Goal: Task Accomplishment & Management: Use online tool/utility

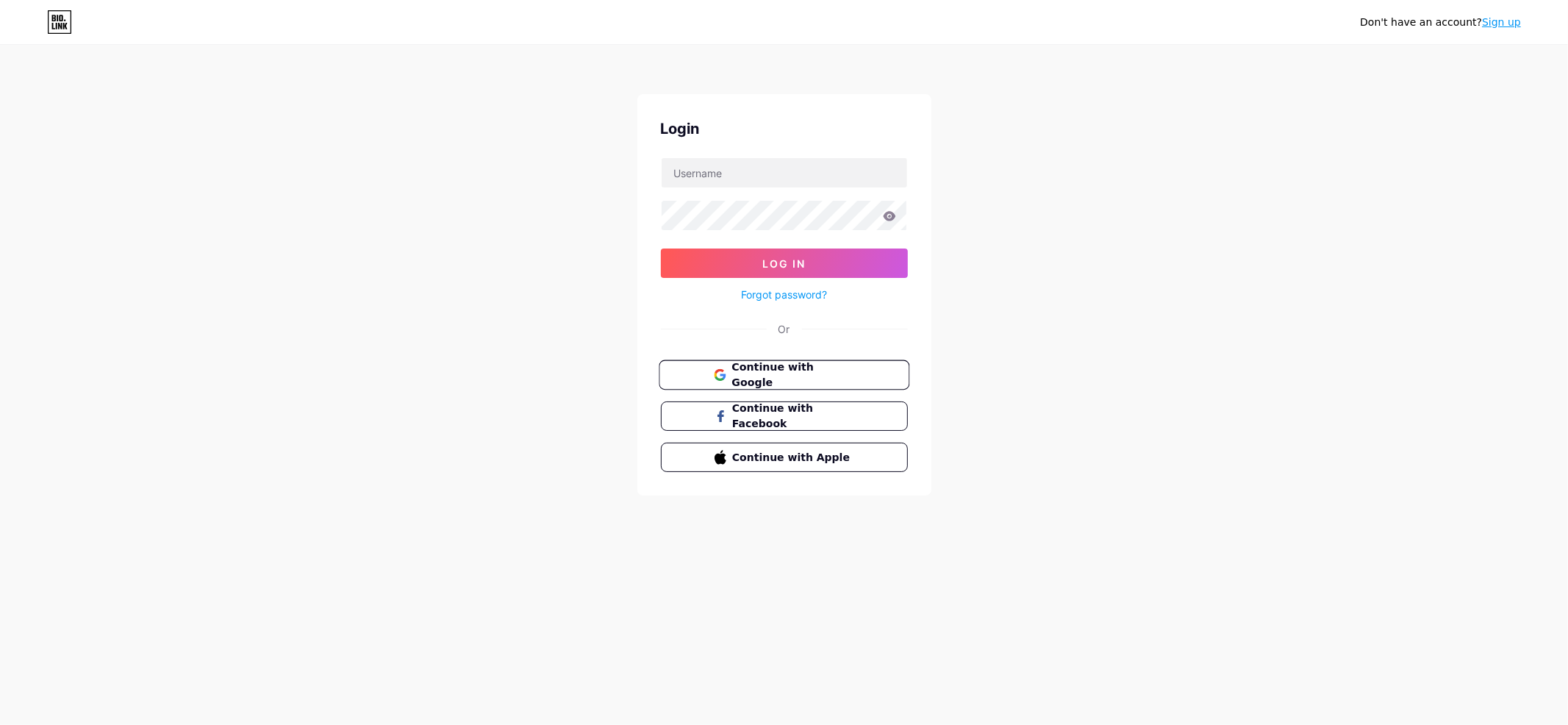
click at [795, 369] on span "Continue with Google" at bounding box center [792, 375] width 123 height 32
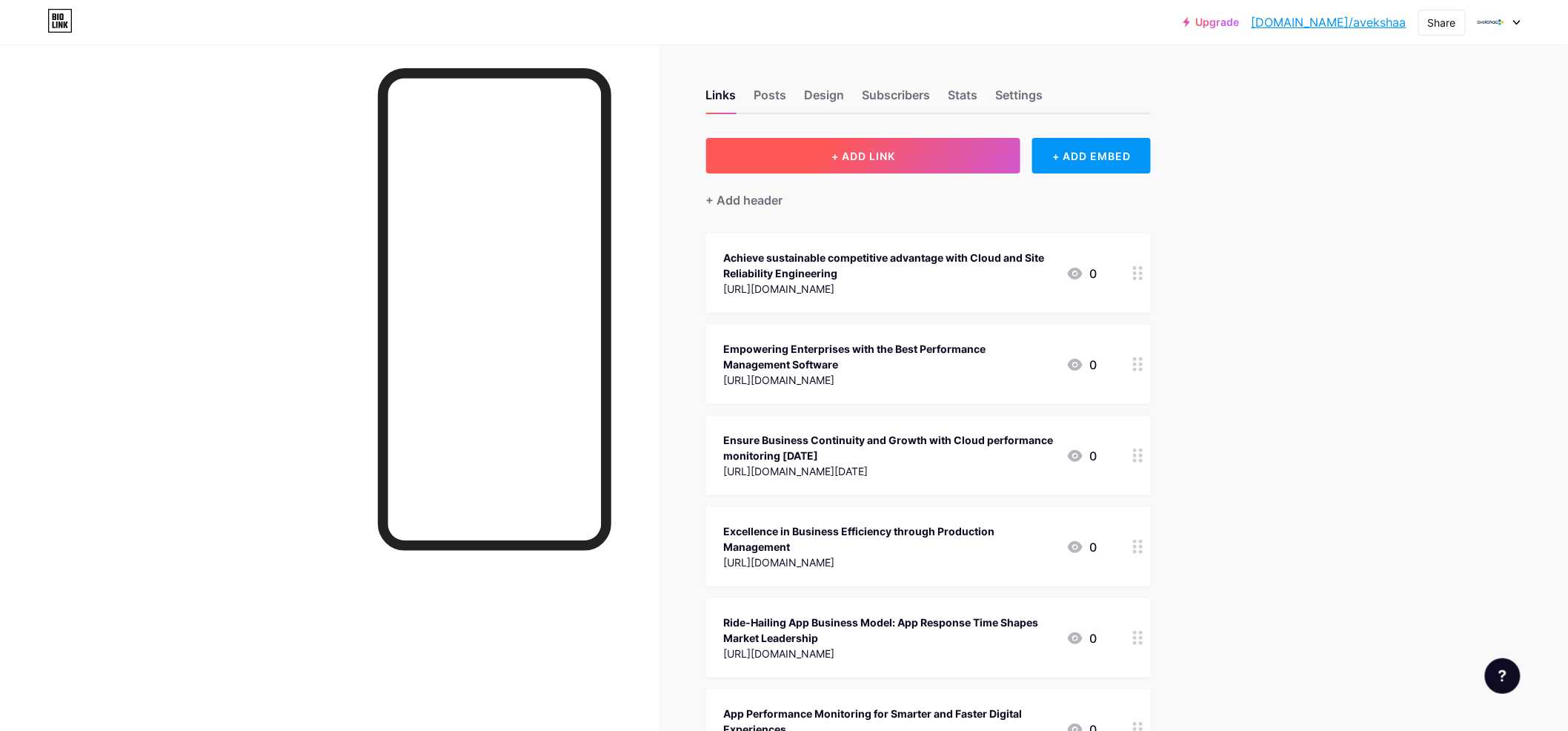
click at [877, 149] on span "+ ADD LINK" at bounding box center [863, 155] width 64 height 13
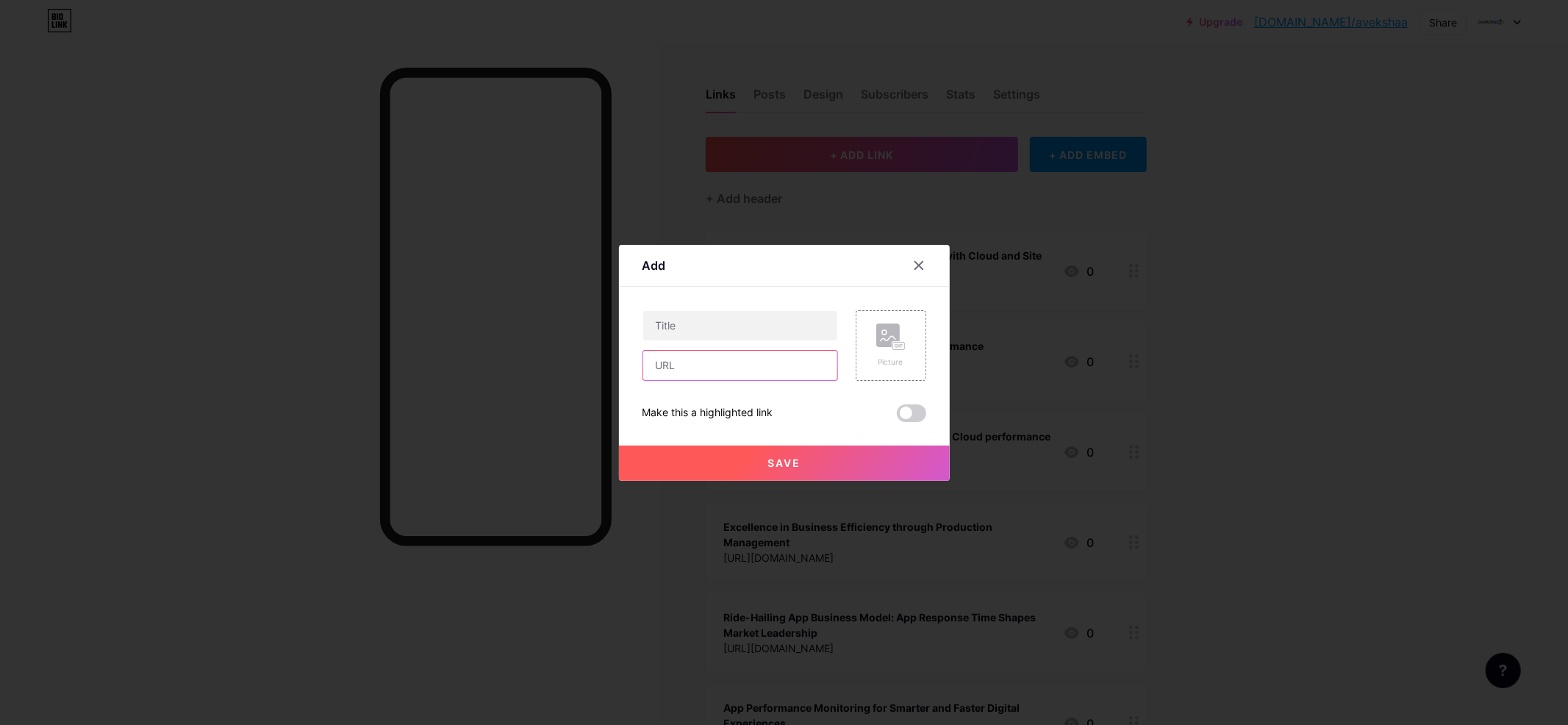
paste input "https://medium.com/@avekshaa-technologies/achieving-seamless-digital-experience…"
type input "https://medium.com/@avekshaa-technologies/achieving-seamless-digital-experience…"
click at [693, 317] on input "text" at bounding box center [740, 326] width 194 height 30
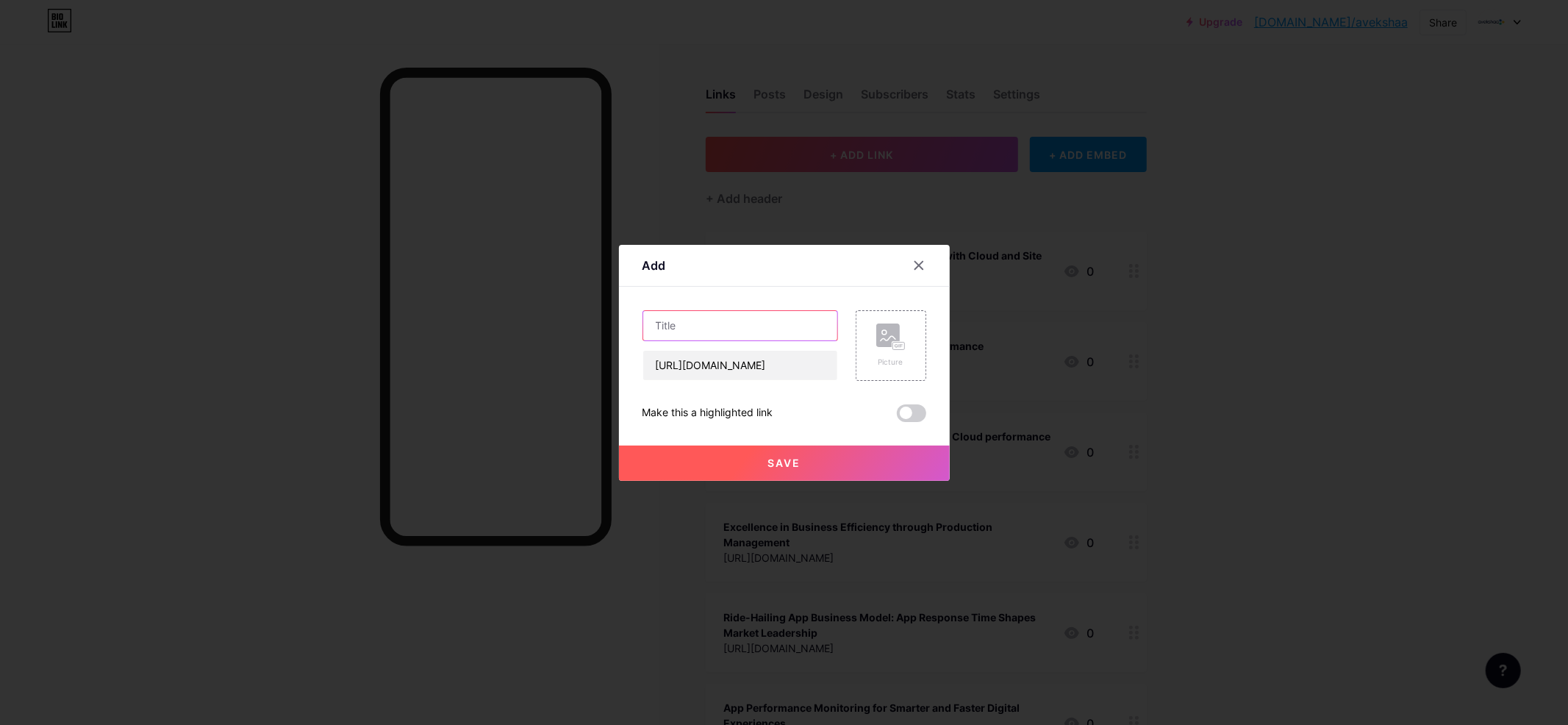
paste input "Achieving Seamless Digital Experiences through Site Reliability Engineering"
type input "Achieving Seamless Digital Experiences through Site Reliability Engineering"
click at [901, 415] on span at bounding box center [912, 413] width 30 height 18
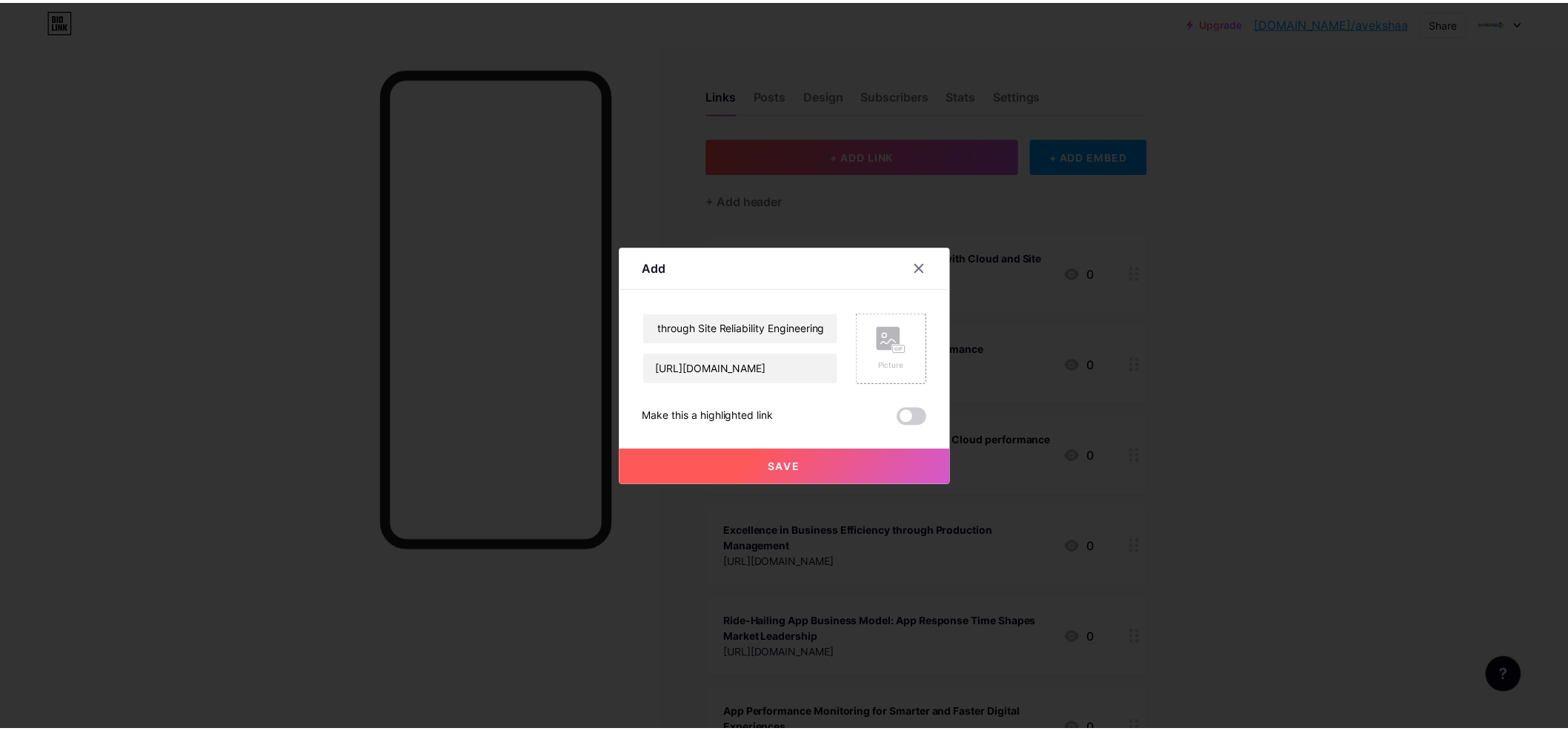
scroll to position [0, 0]
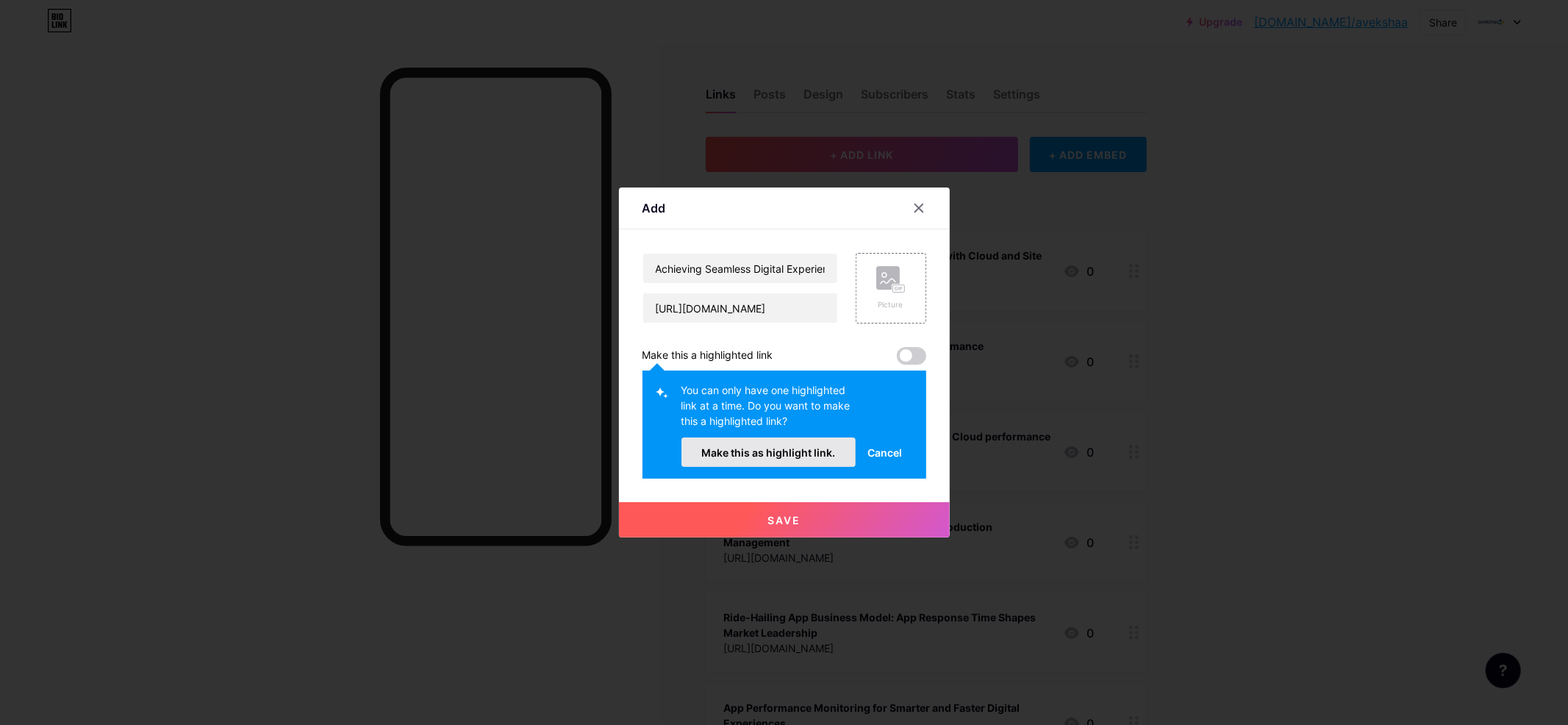
click at [802, 449] on span "Make this as highlight link." at bounding box center [768, 452] width 133 height 13
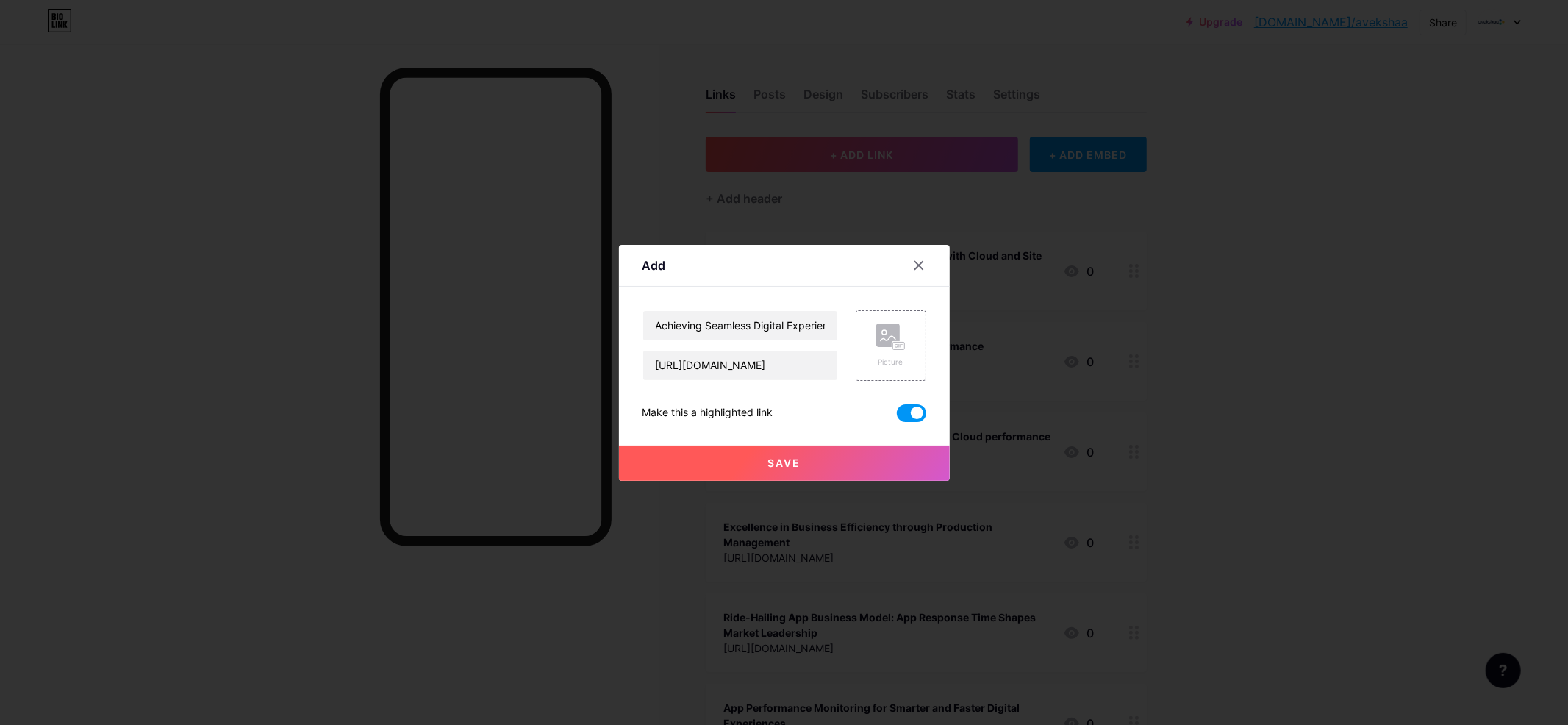
click at [803, 463] on button "Save" at bounding box center [784, 463] width 331 height 36
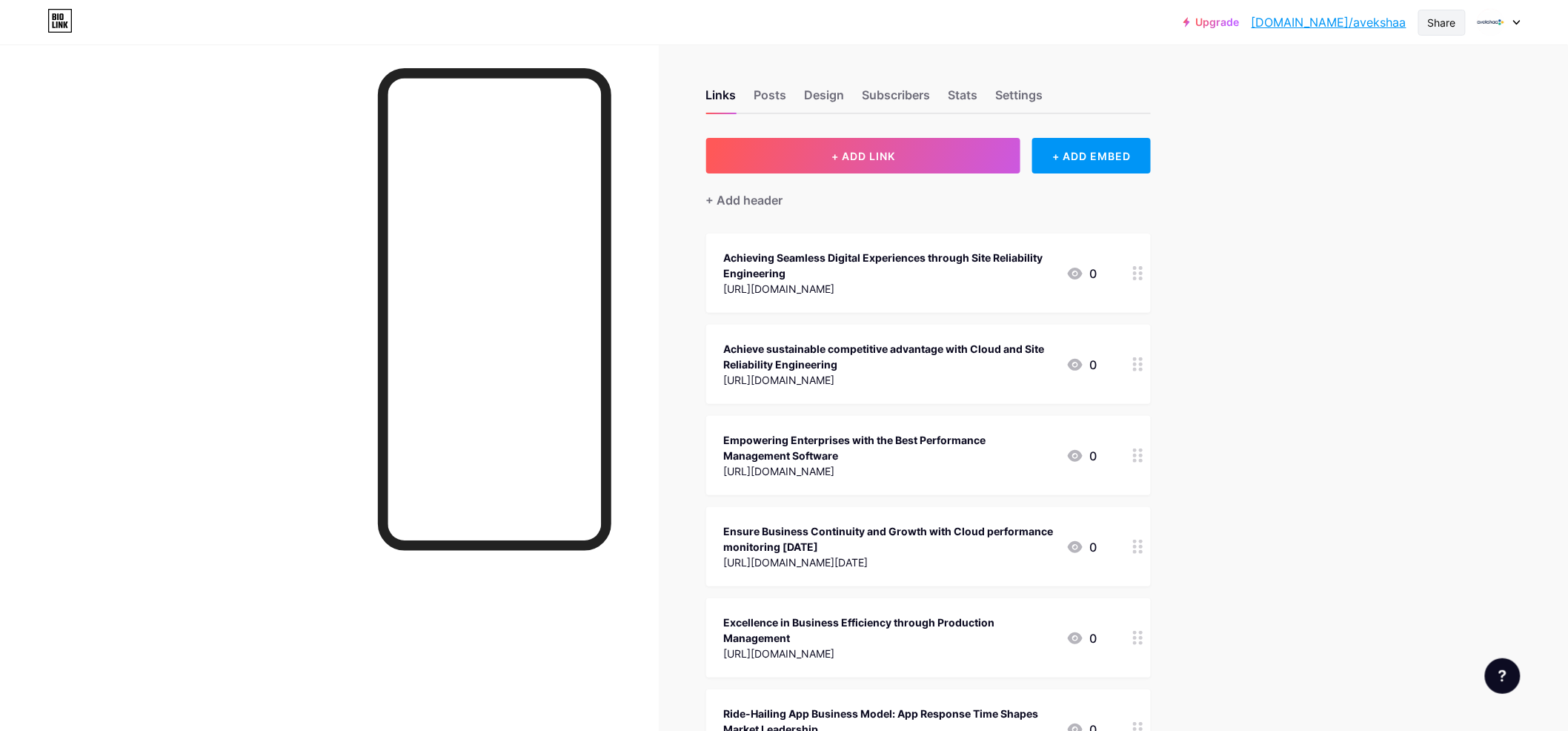
click at [1429, 20] on div "Share" at bounding box center [1442, 23] width 28 height 16
click at [1319, 78] on div "Copy link" at bounding box center [1318, 77] width 55 height 18
